Goal: Find specific page/section

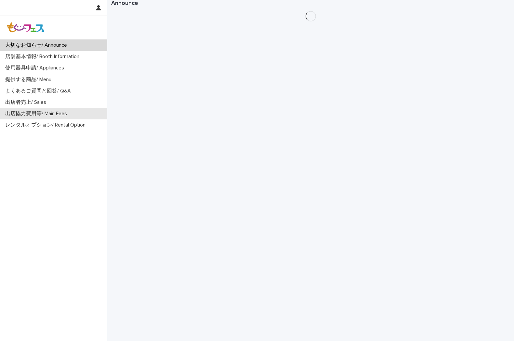
click at [28, 109] on div "出店協力費用等/ Main Fees" at bounding box center [53, 113] width 107 height 11
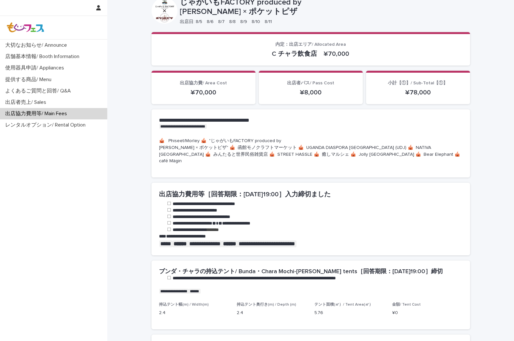
scroll to position [216, 0]
